Goal: Information Seeking & Learning: Check status

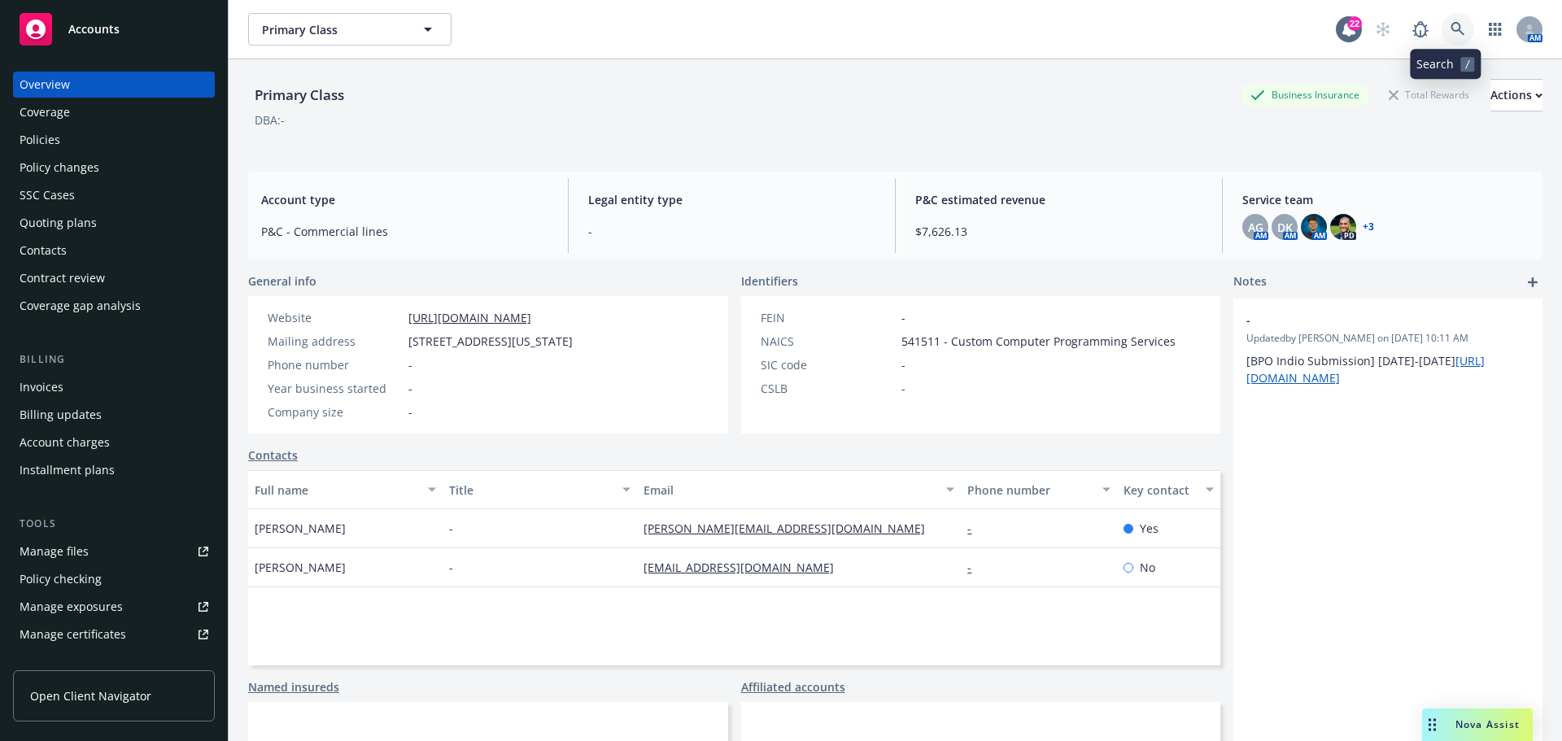
drag, startPoint x: 1440, startPoint y: 32, endPoint x: 1447, endPoint y: 37, distance: 8.8
click at [1447, 37] on link at bounding box center [1457, 29] width 33 height 33
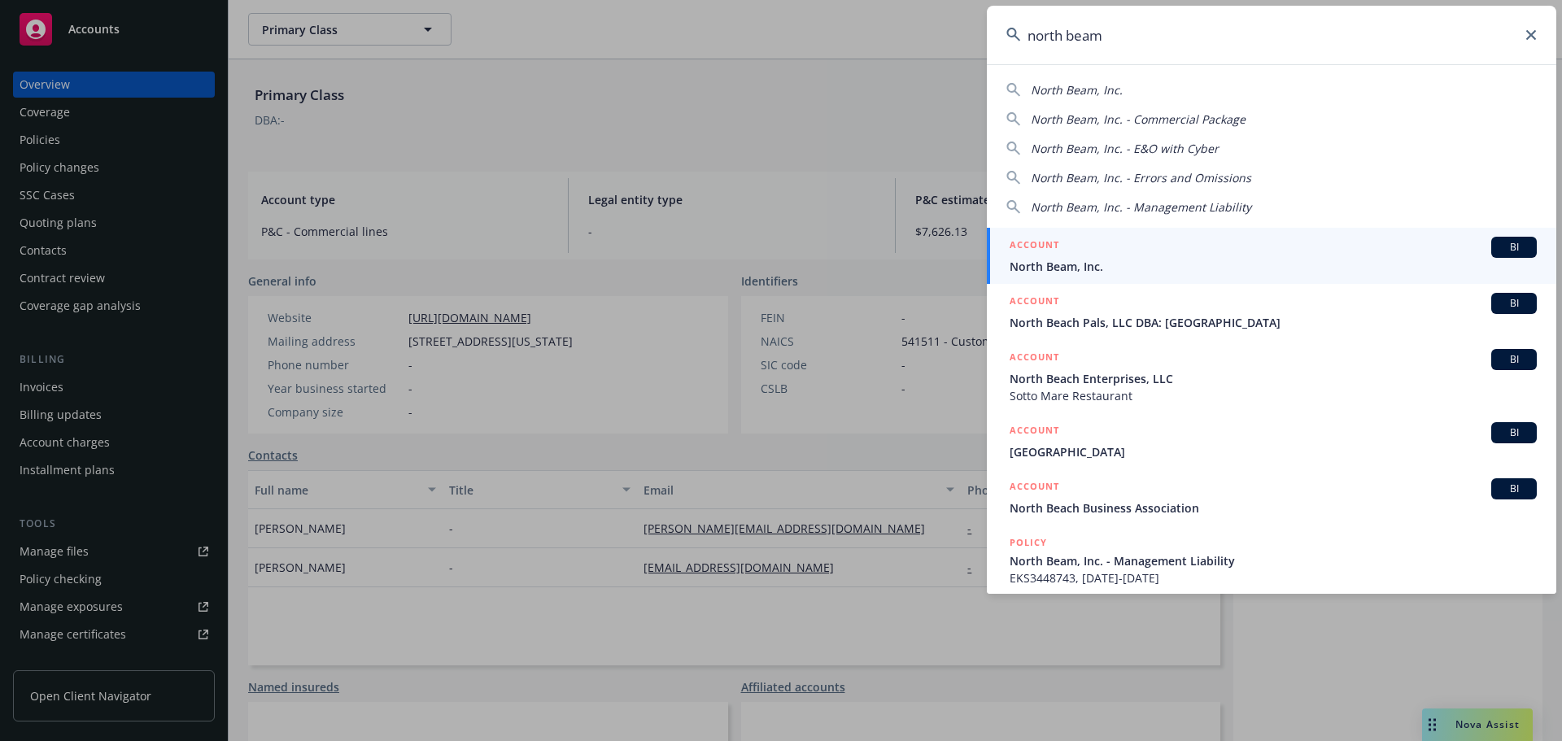
type input "north beam"
click at [1053, 240] on h5 "ACCOUNT" at bounding box center [1034, 247] width 50 height 20
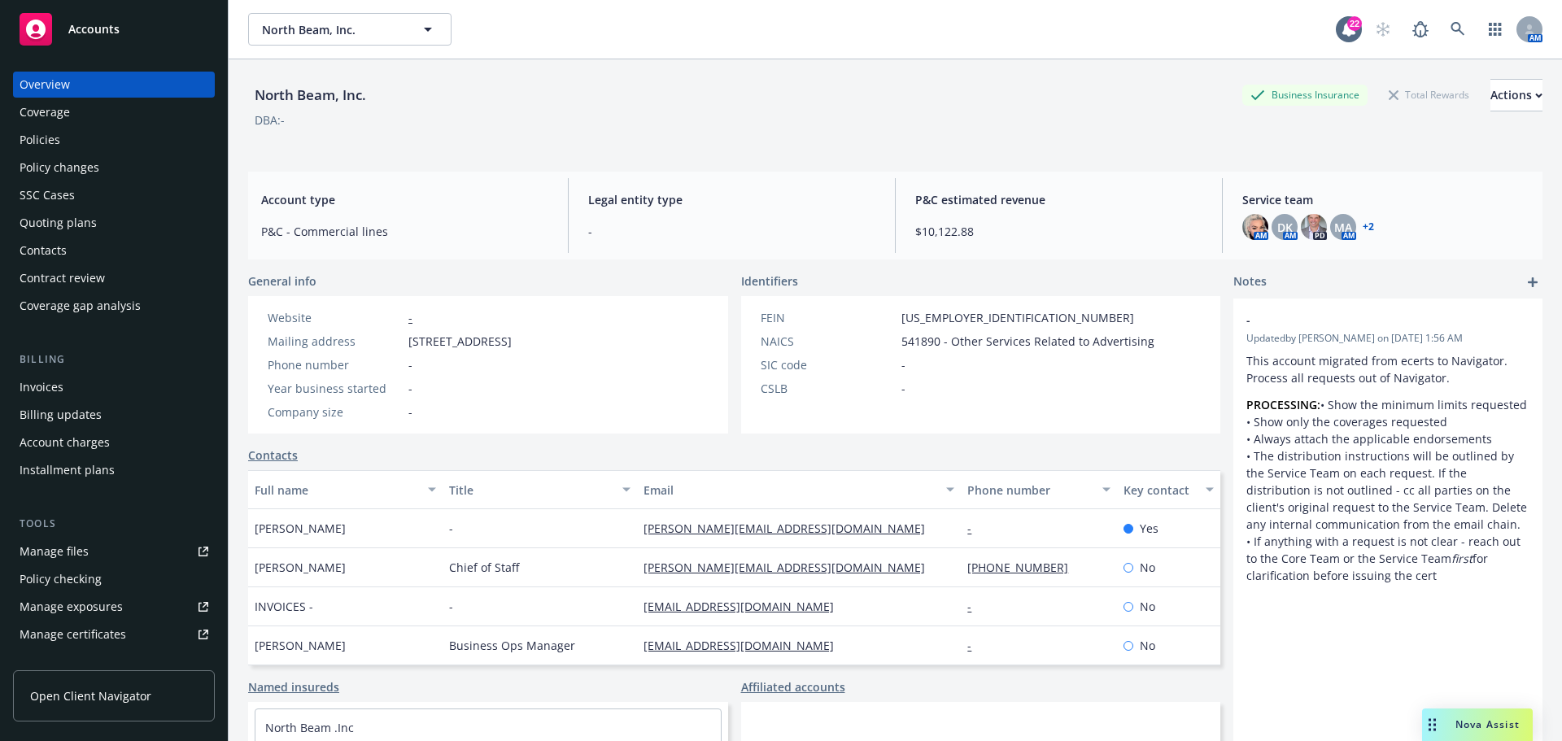
click at [72, 120] on div "Coverage" at bounding box center [114, 112] width 189 height 26
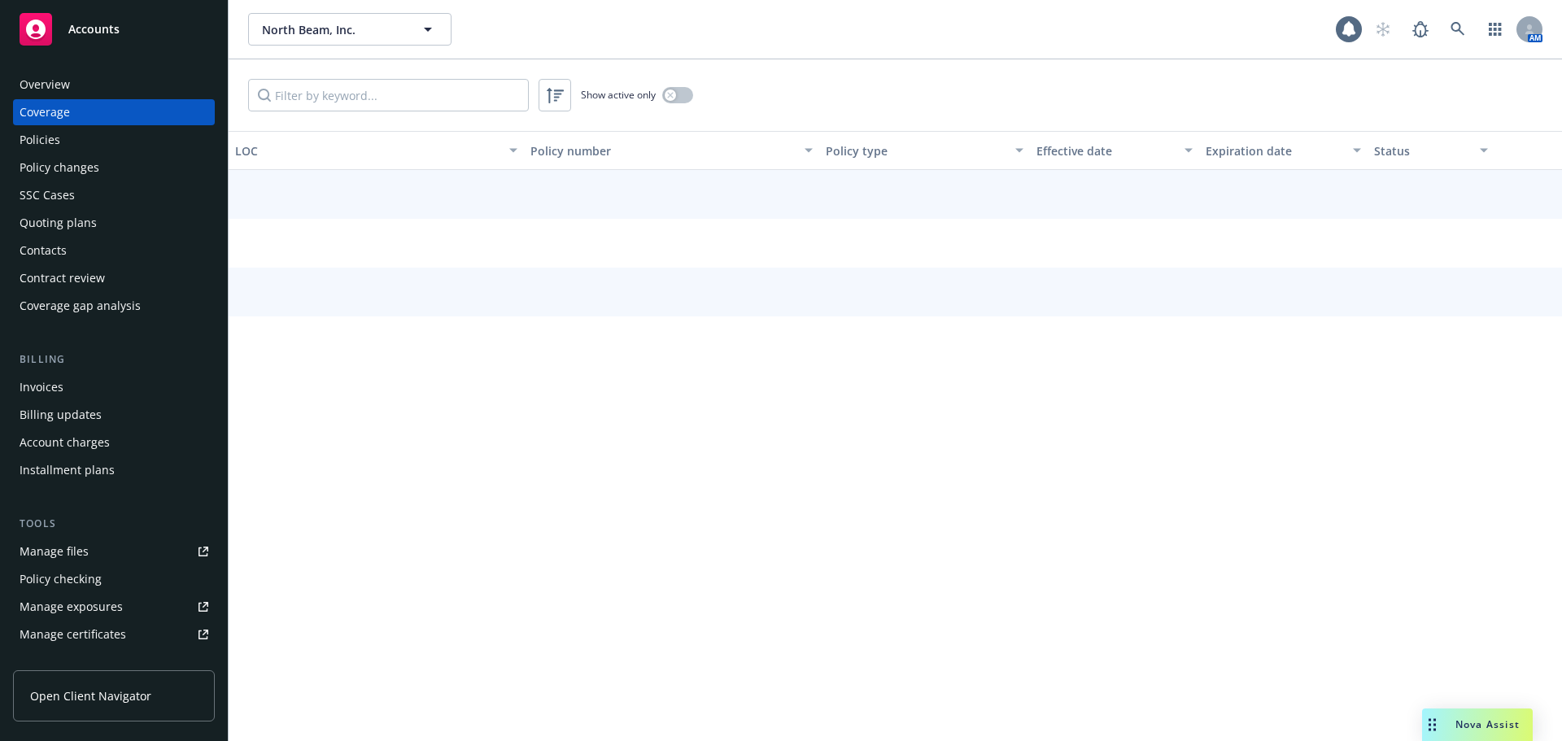
click at [68, 137] on div "Policies" at bounding box center [114, 140] width 189 height 26
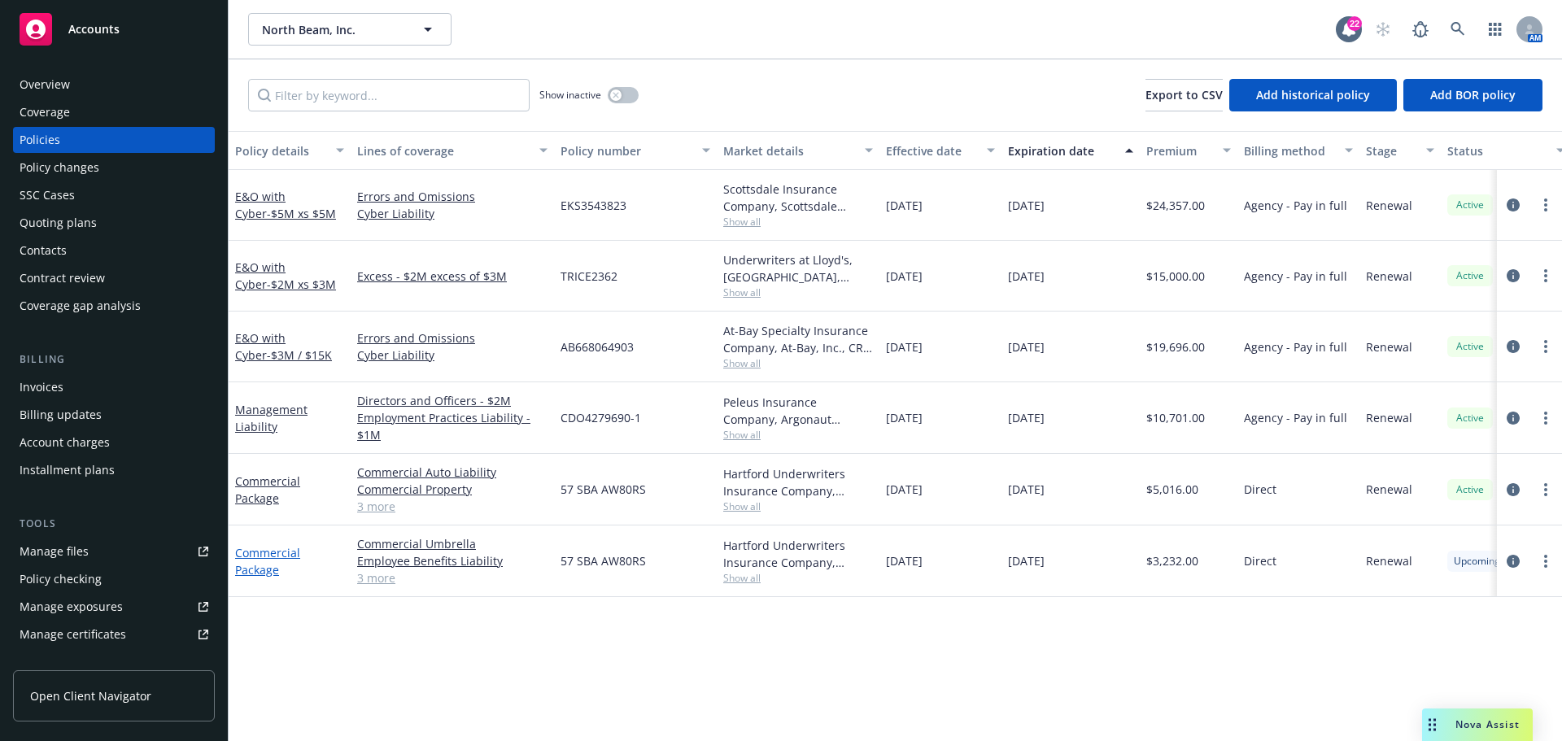
click at [255, 556] on link "Commercial Package" at bounding box center [267, 561] width 65 height 33
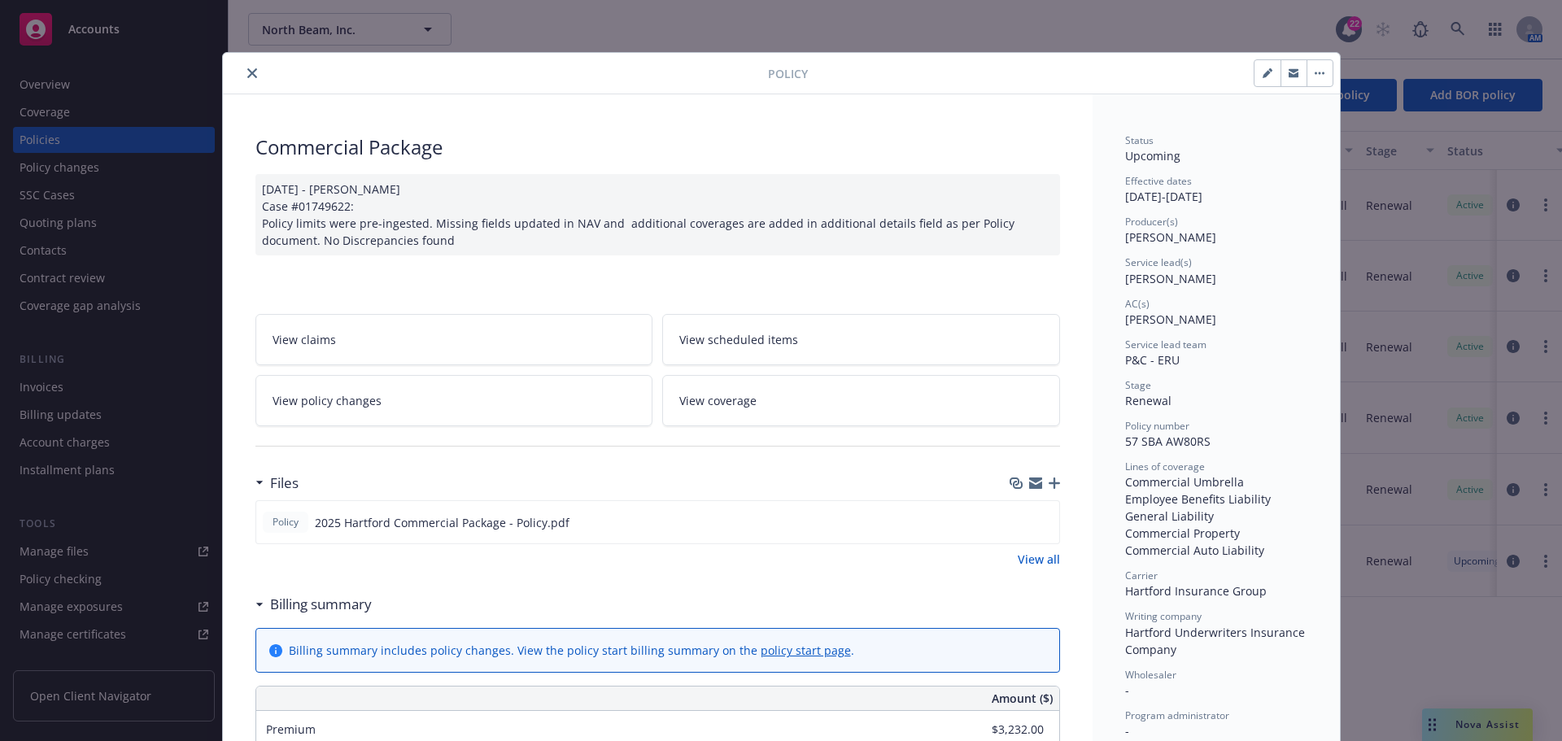
click at [238, 81] on div at bounding box center [498, 73] width 538 height 20
click at [242, 74] on button "close" at bounding box center [252, 73] width 20 height 20
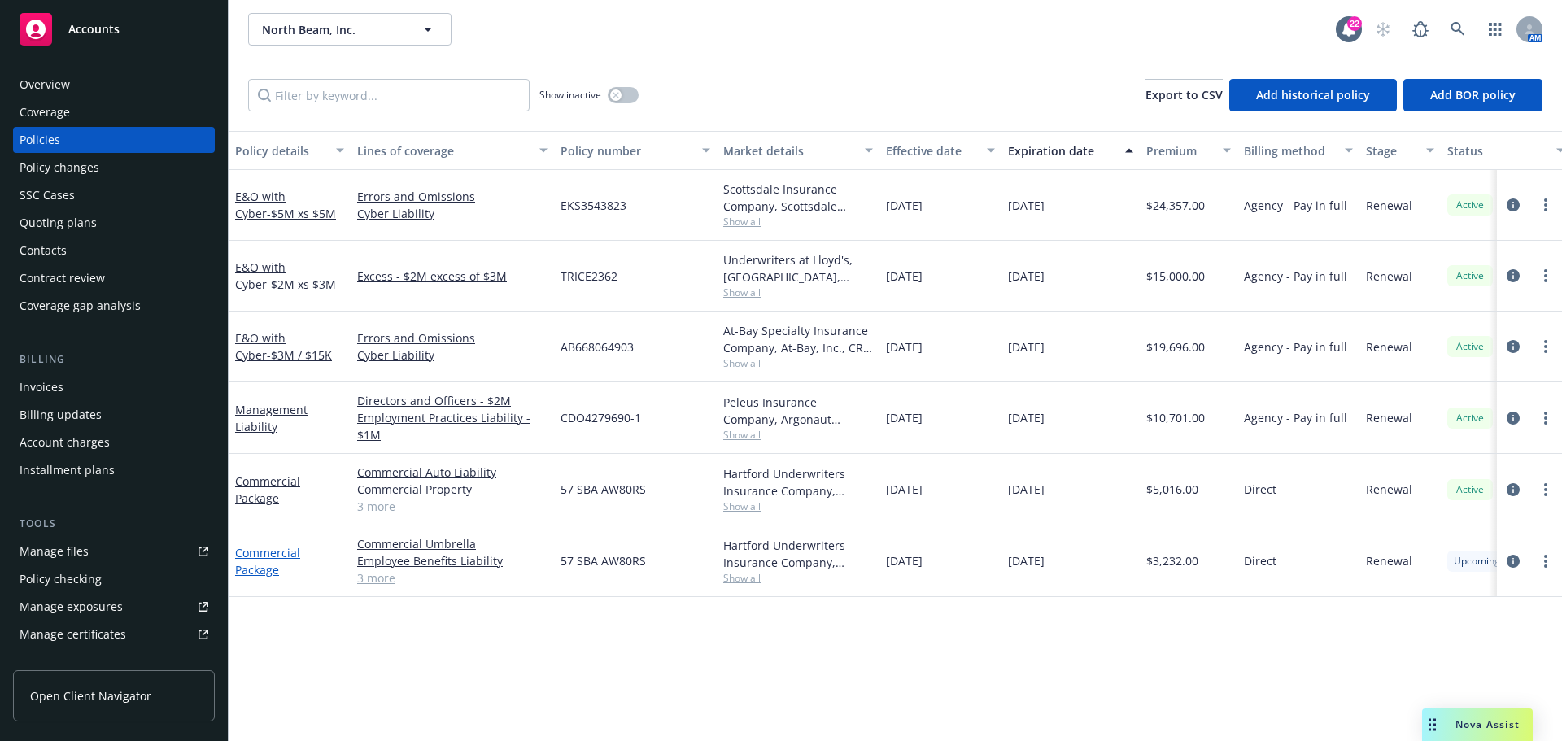
click at [266, 557] on link "Commercial Package" at bounding box center [267, 561] width 65 height 33
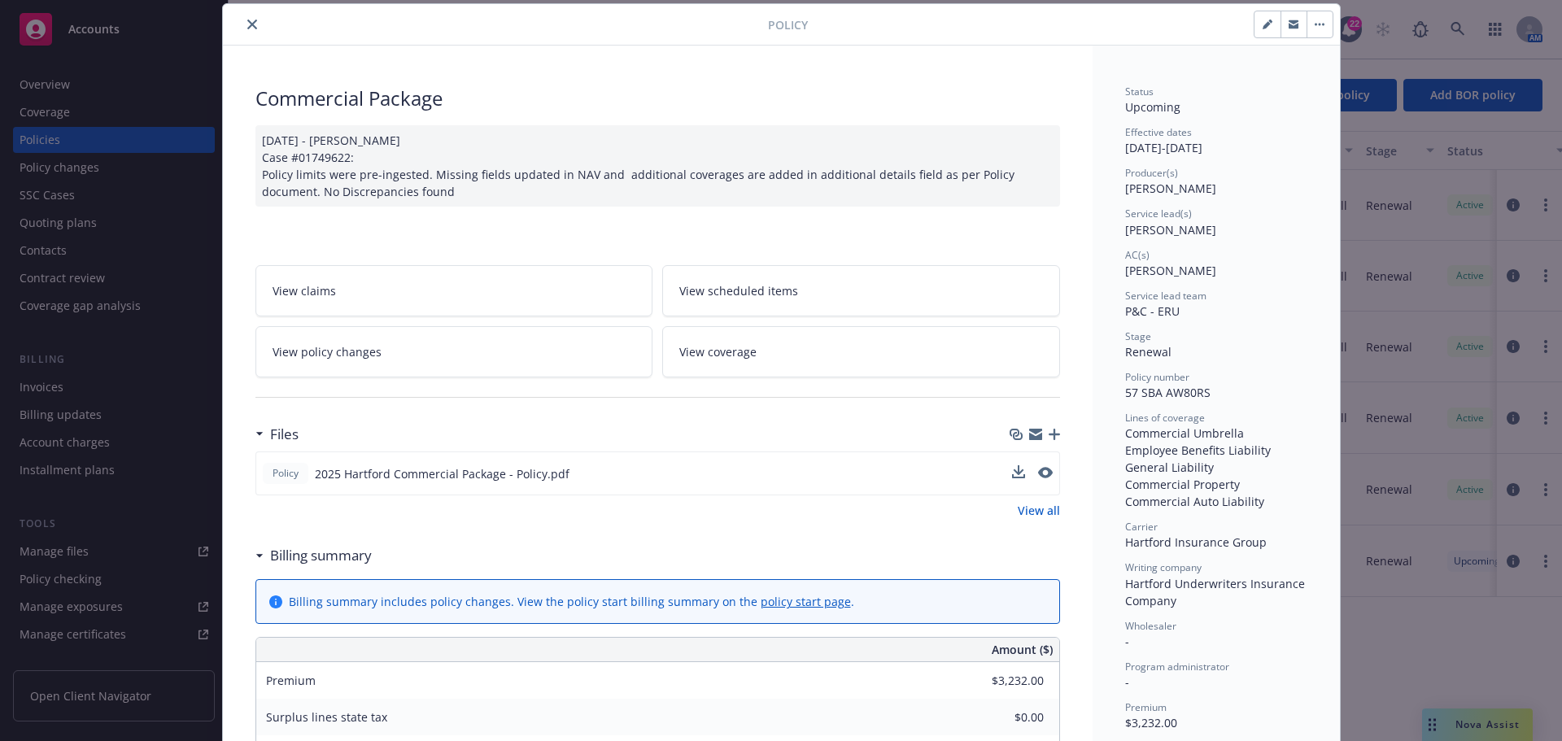
scroll to position [374, 0]
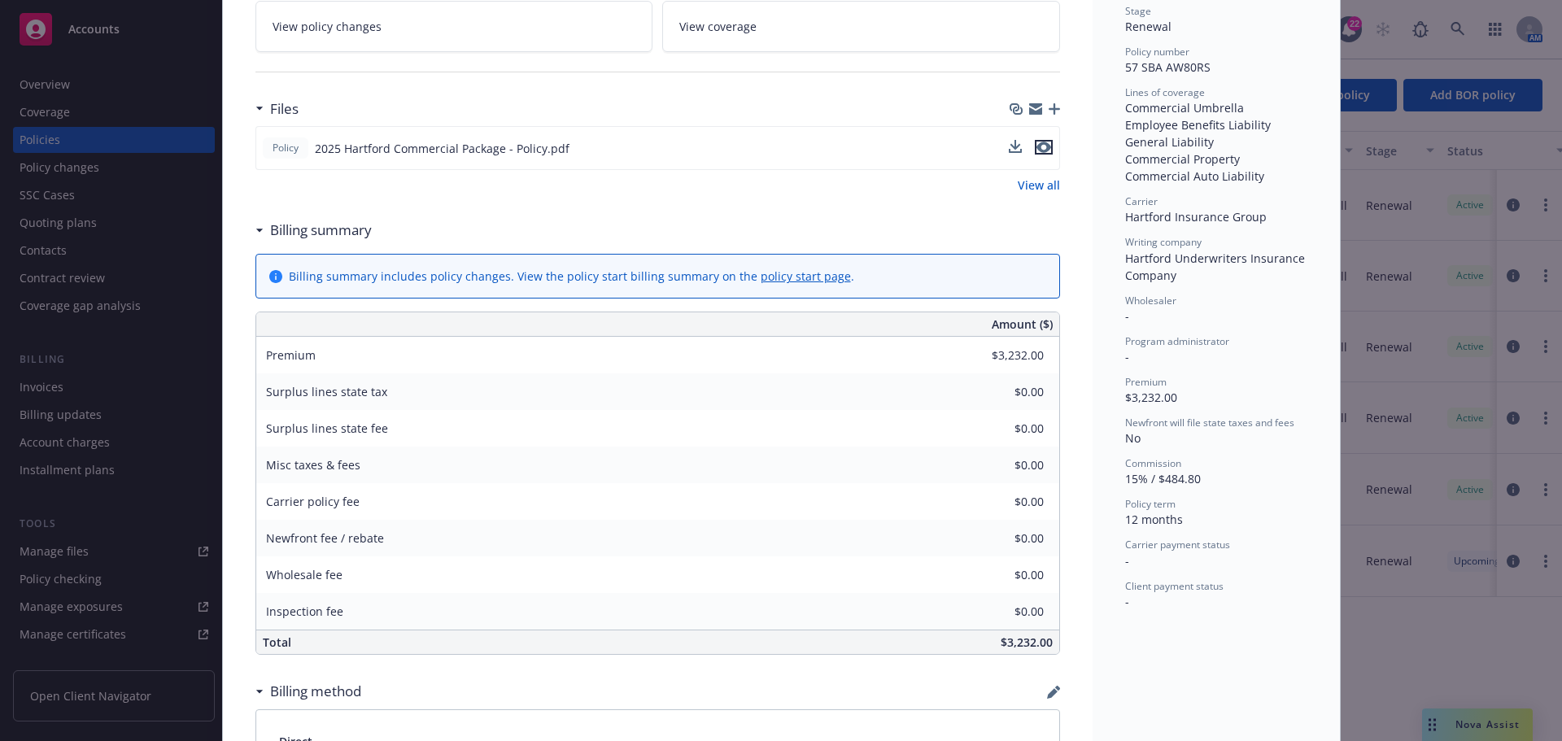
click at [1036, 148] on icon "preview file" at bounding box center [1043, 147] width 15 height 11
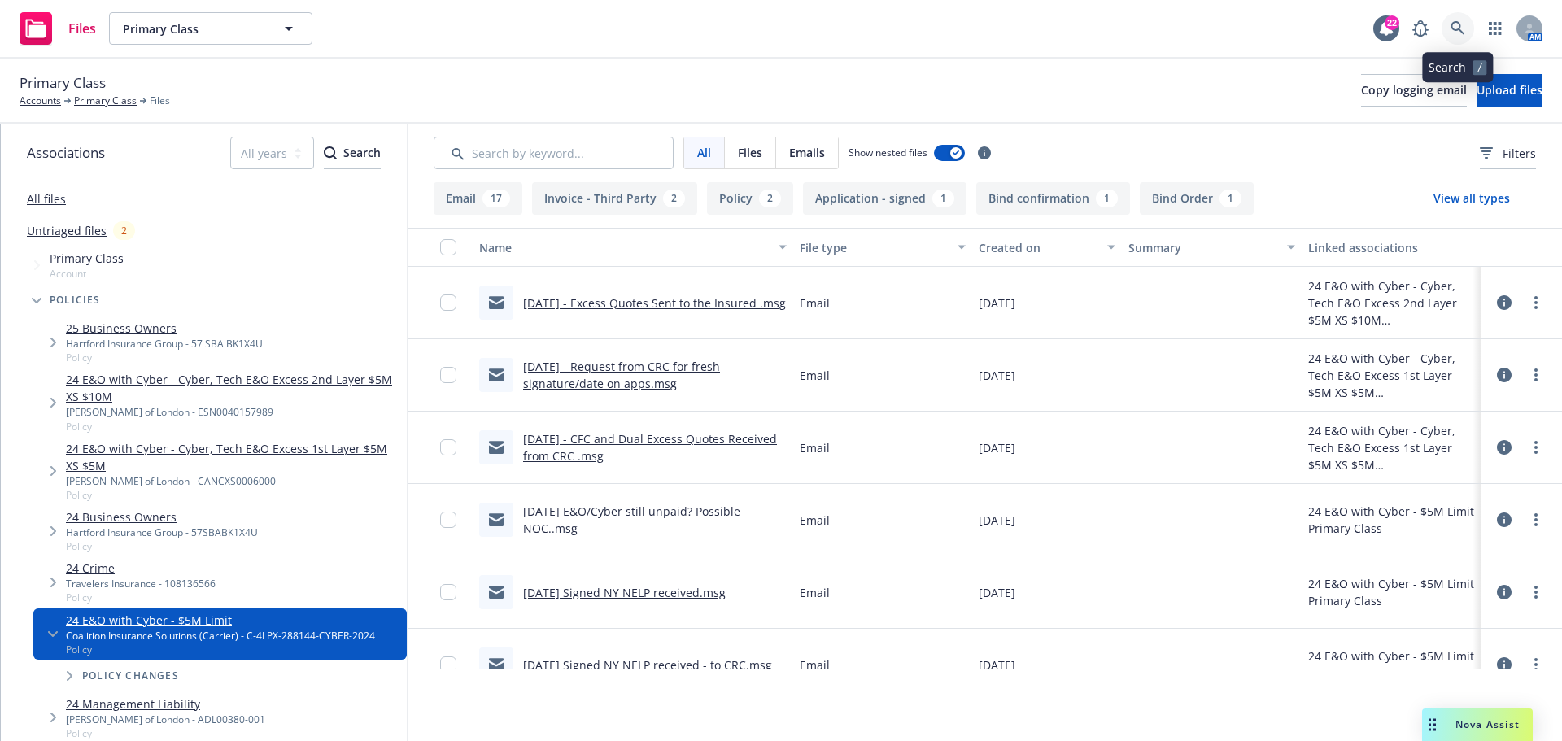
click at [1472, 24] on link at bounding box center [1457, 28] width 33 height 33
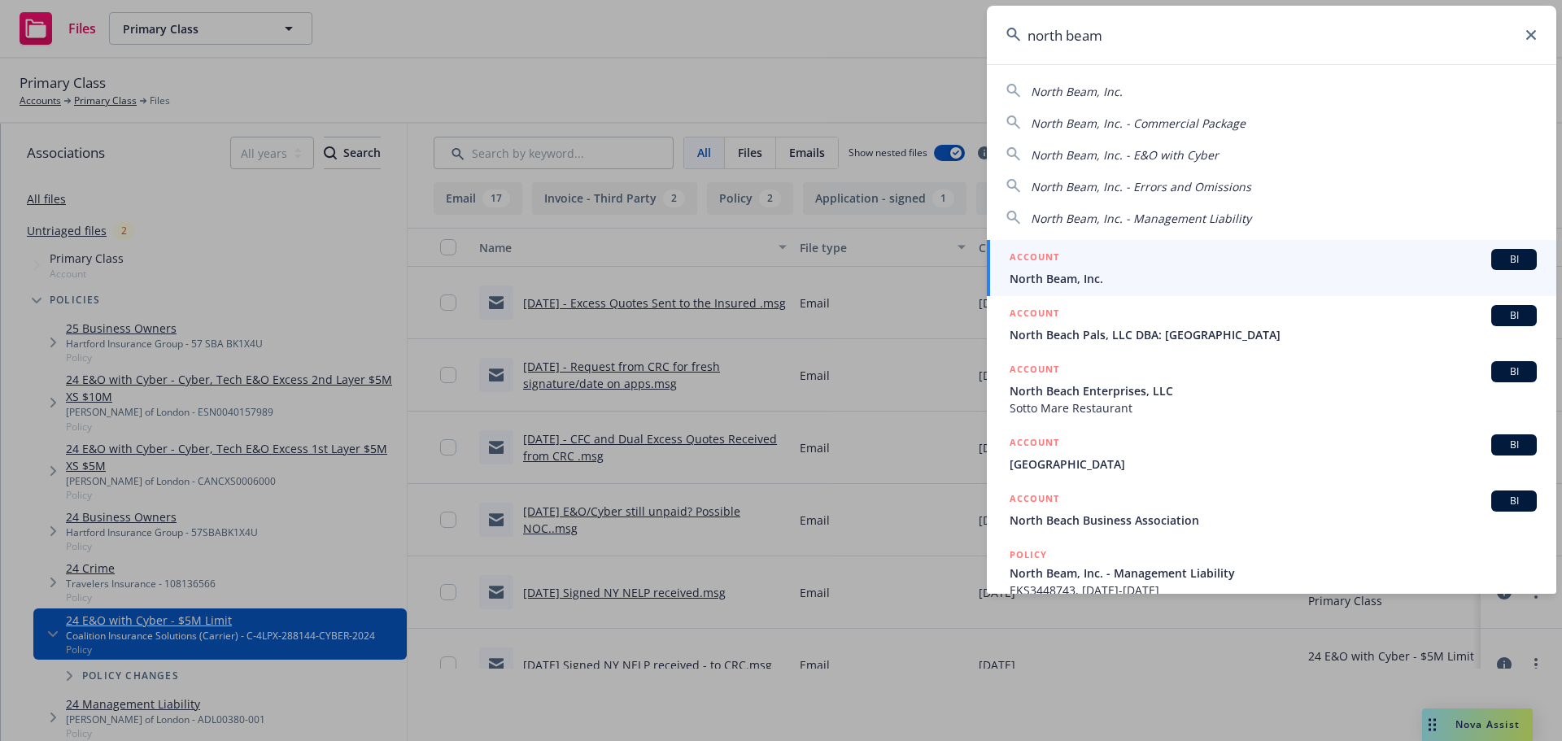
type input "north beam"
click at [1169, 271] on span "North Beam, Inc." at bounding box center [1272, 278] width 527 height 17
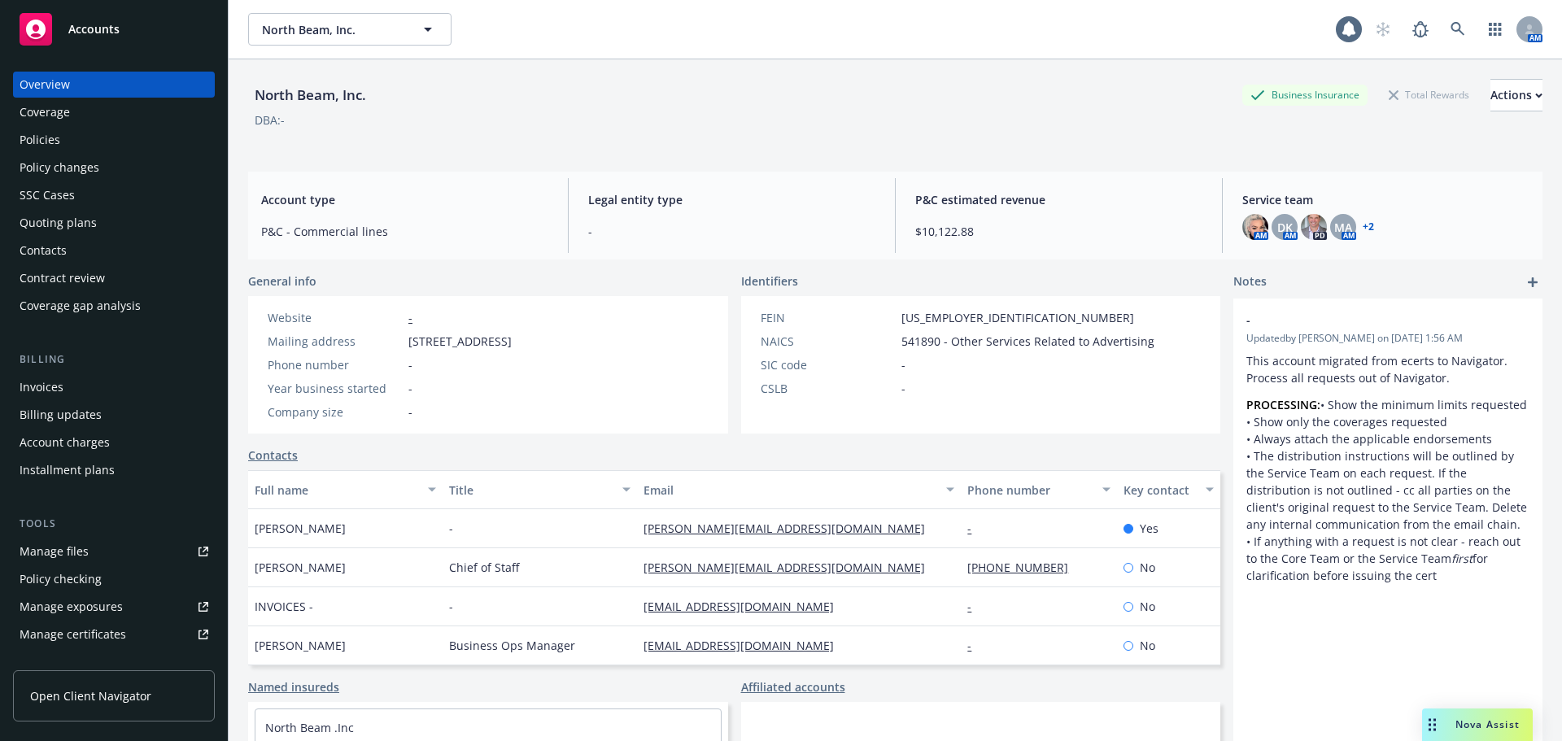
click at [102, 146] on div "Policies" at bounding box center [114, 140] width 189 height 26
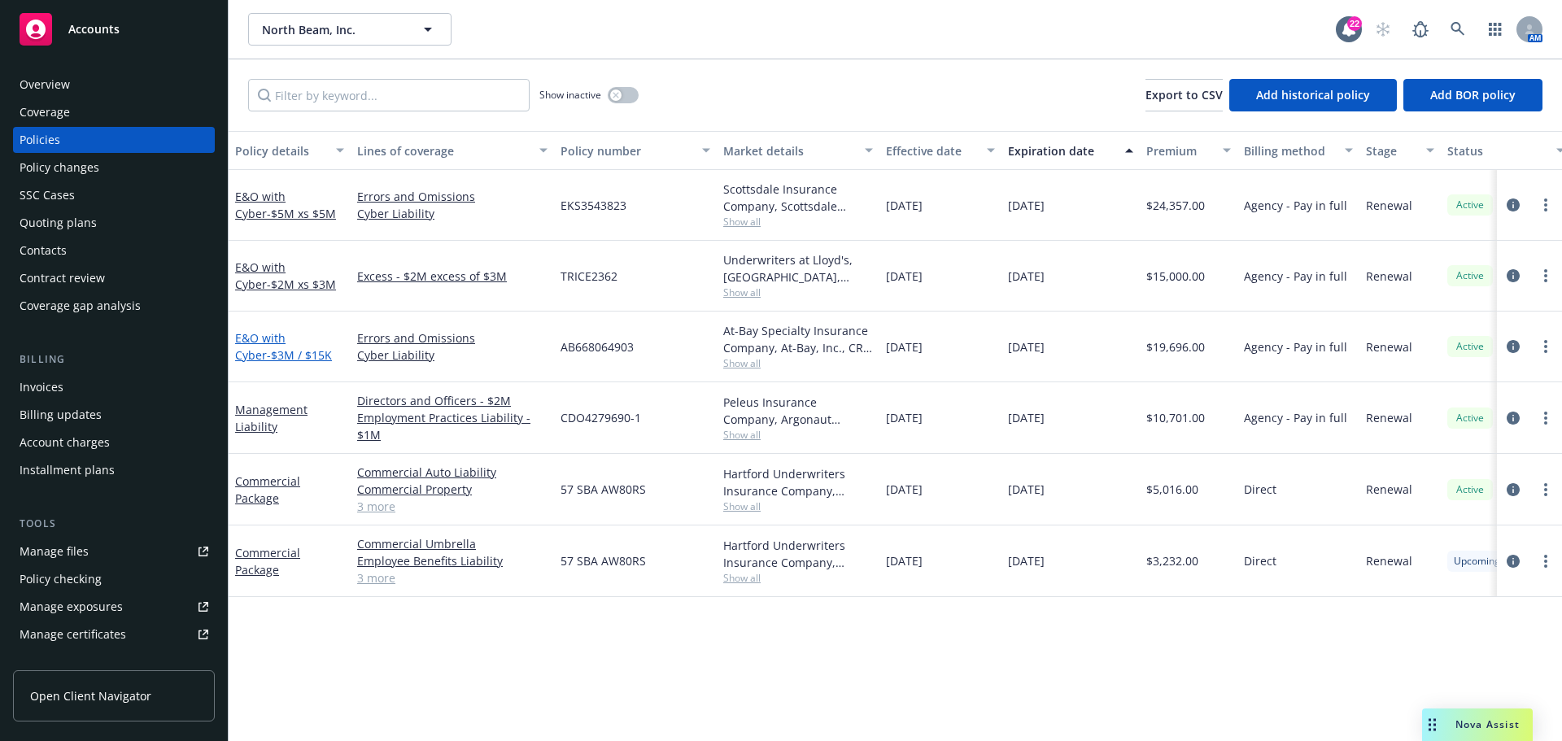
click at [269, 352] on span "- $3M / $15K" at bounding box center [299, 354] width 65 height 15
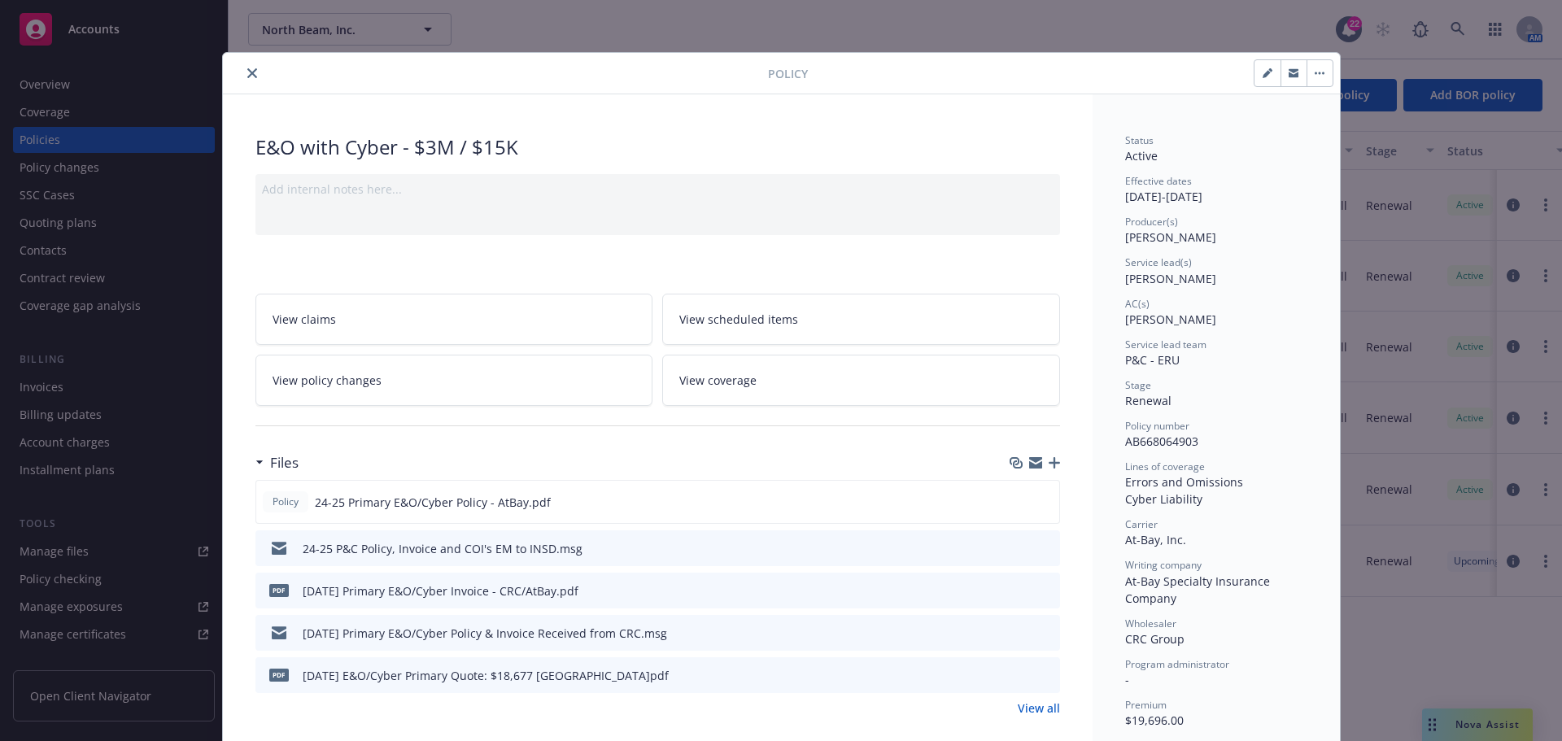
scroll to position [325, 0]
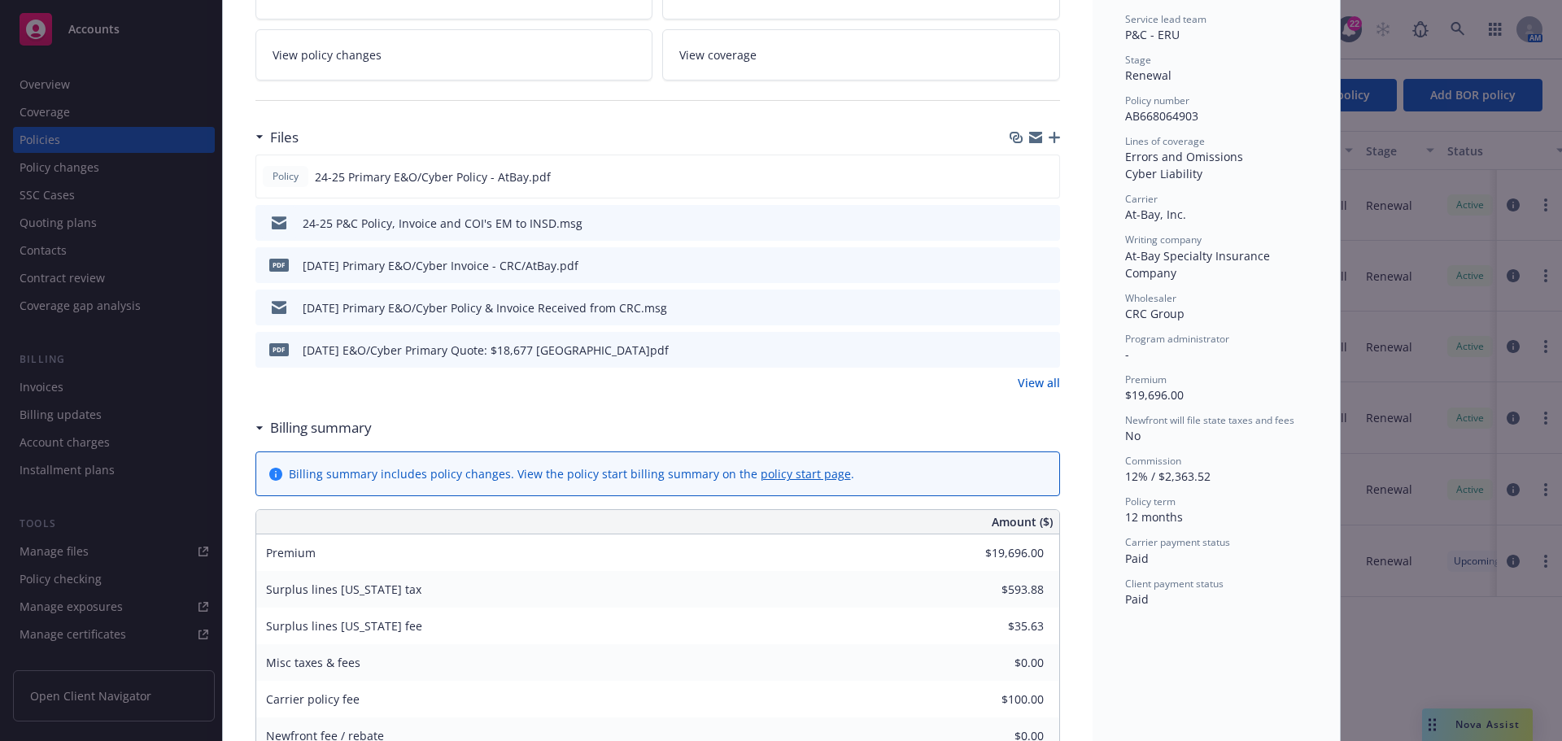
click at [1041, 311] on icon "preview file" at bounding box center [1044, 306] width 15 height 11
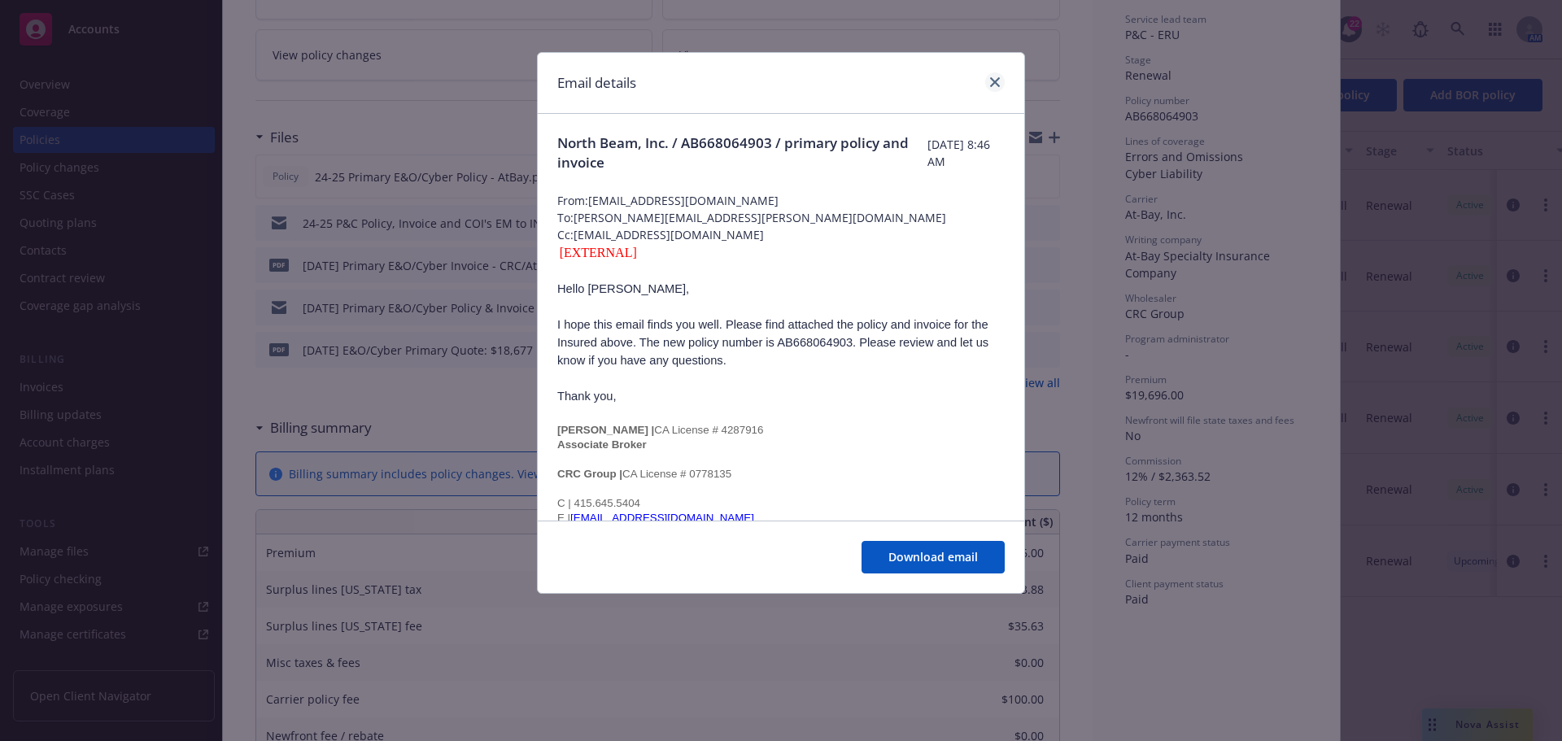
drag, startPoint x: 1010, startPoint y: 92, endPoint x: 995, endPoint y: 85, distance: 16.0
click at [1010, 92] on div "Email details" at bounding box center [781, 83] width 486 height 61
click at [993, 81] on icon "close" at bounding box center [995, 82] width 10 height 10
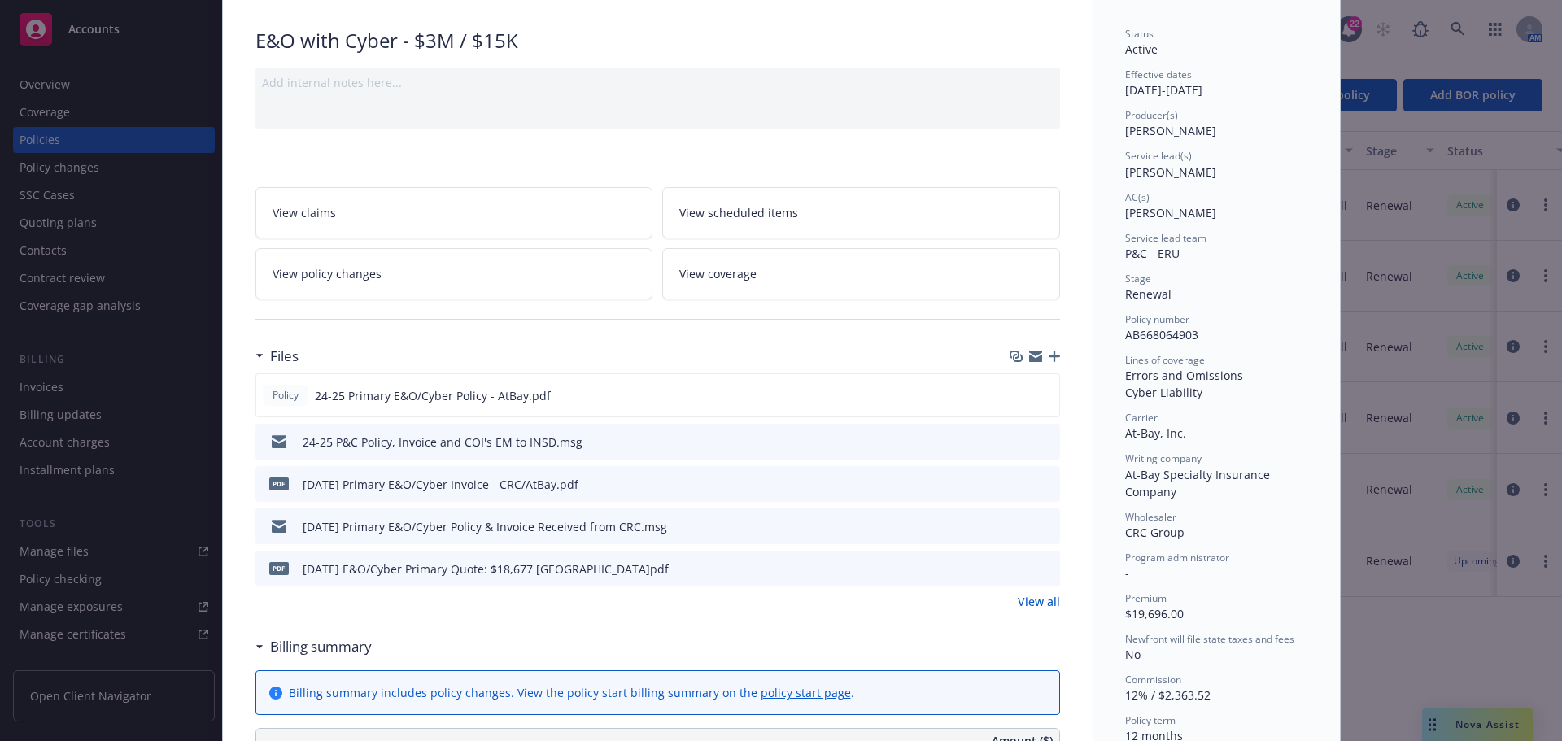
scroll to position [0, 0]
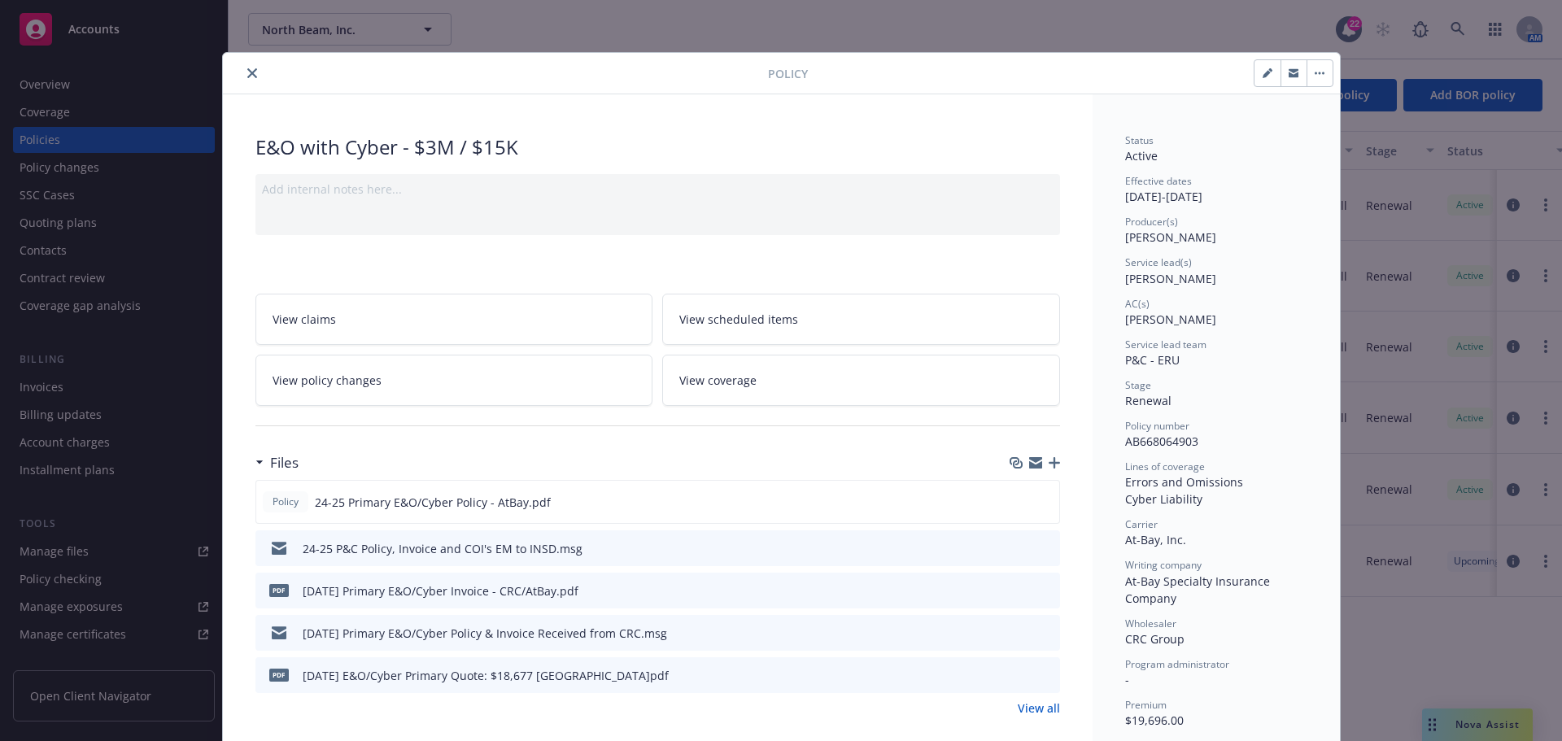
click at [215, 55] on div "Policy E&O with Cyber - $3M / $15K Add internal notes here... View claims View …" at bounding box center [781, 370] width 1562 height 741
click at [242, 77] on button "close" at bounding box center [252, 73] width 20 height 20
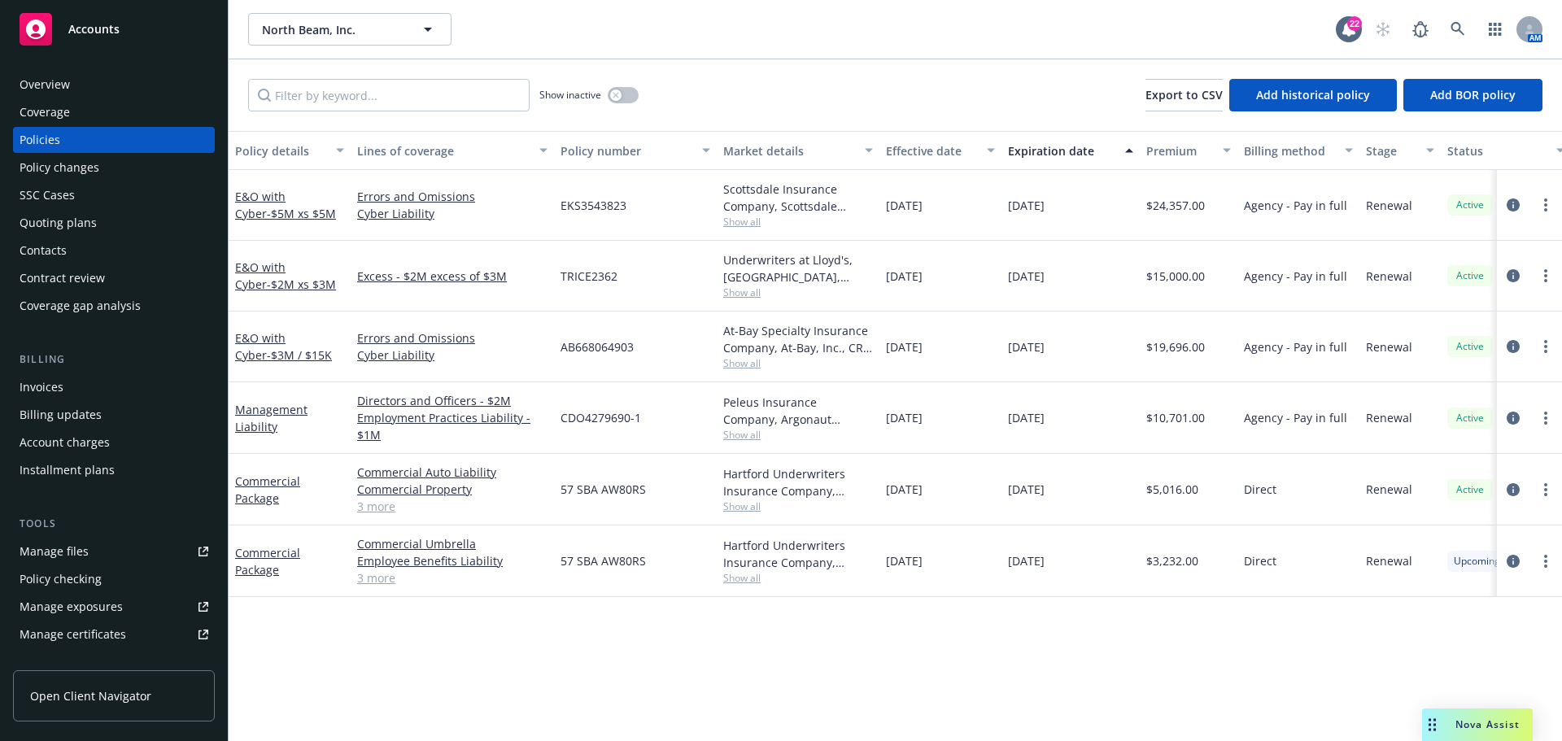
click at [93, 555] on link "Manage files" at bounding box center [114, 551] width 202 height 26
click at [70, 239] on div "Contacts" at bounding box center [114, 250] width 189 height 26
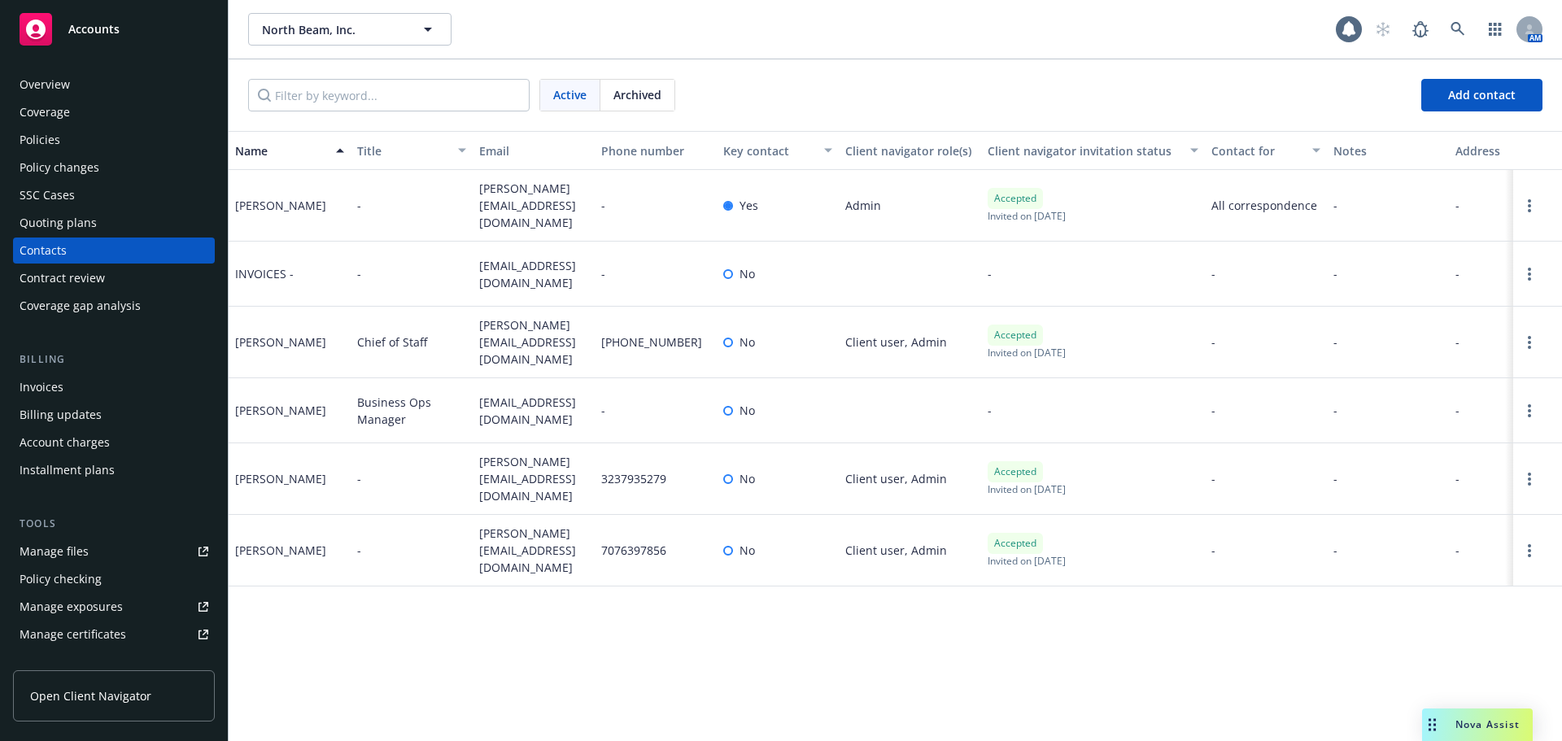
click at [76, 228] on div "Quoting plans" at bounding box center [58, 223] width 77 height 26
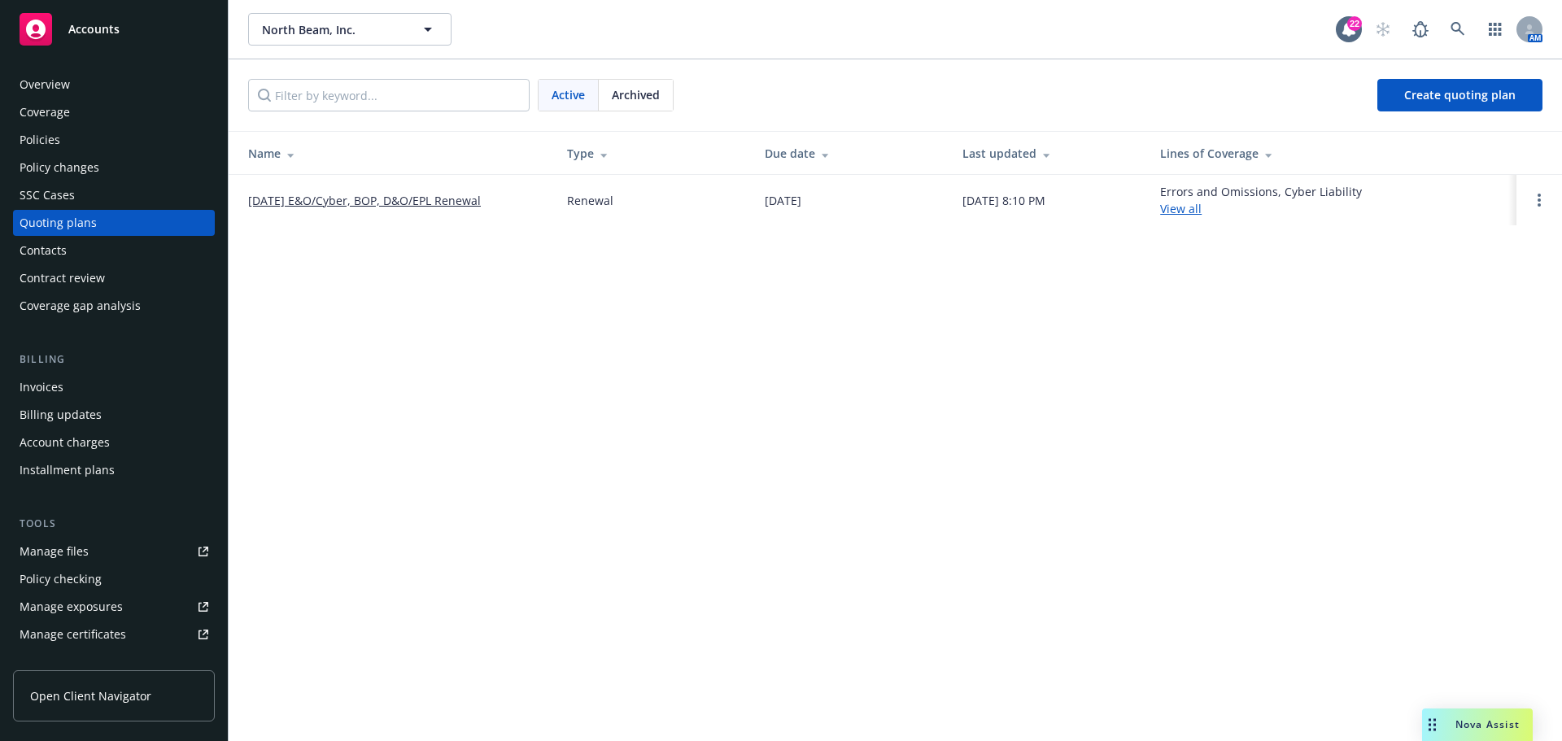
click at [613, 101] on span "Archived" at bounding box center [636, 94] width 48 height 17
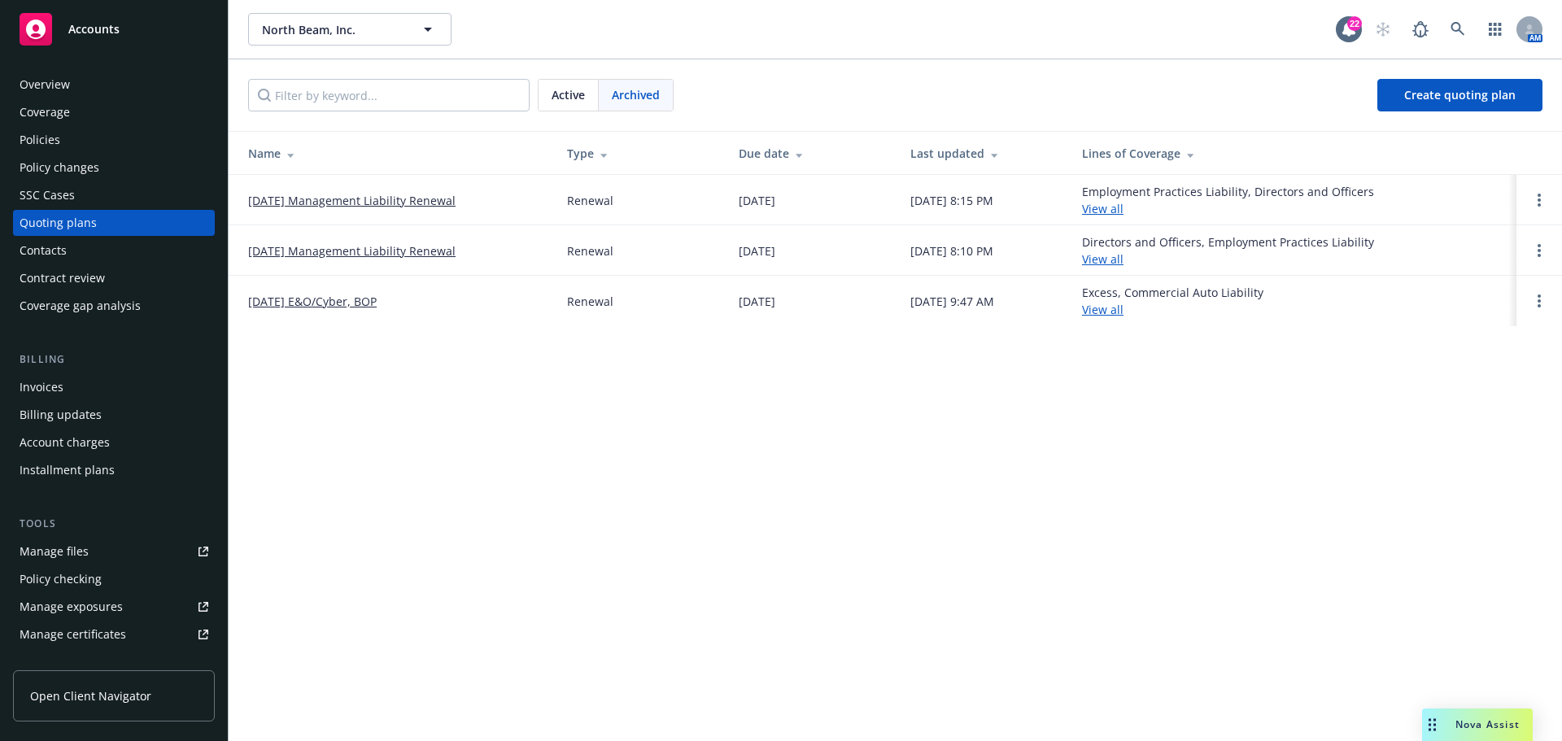
click at [342, 298] on link "09/29/24 E&O/Cyber, BOP" at bounding box center [312, 301] width 129 height 17
